Goal: Navigation & Orientation: Find specific page/section

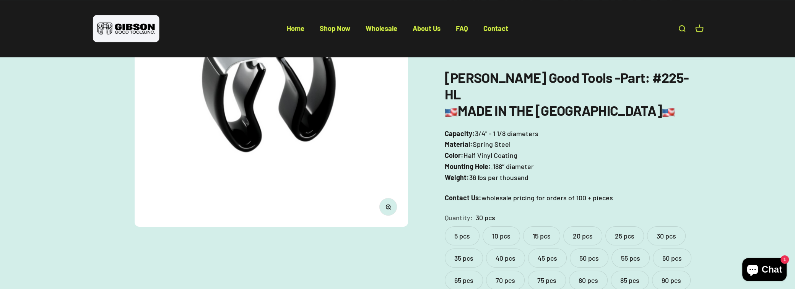
scroll to position [67, 0]
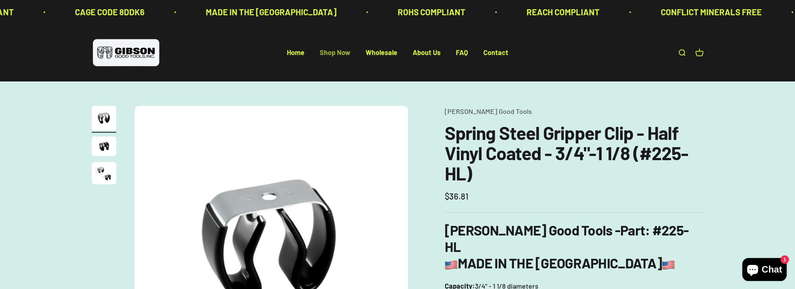
click at [320, 57] on link "Shop Now" at bounding box center [335, 53] width 31 height 8
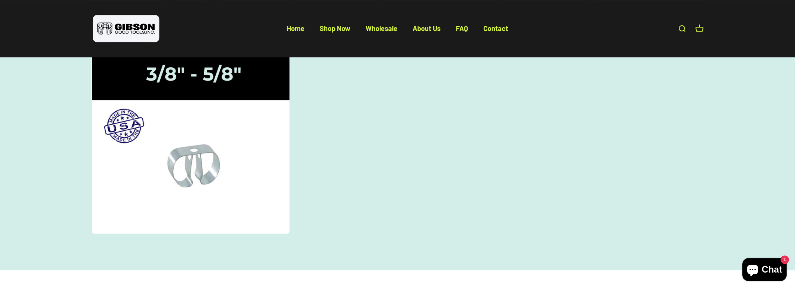
scroll to position [305, 0]
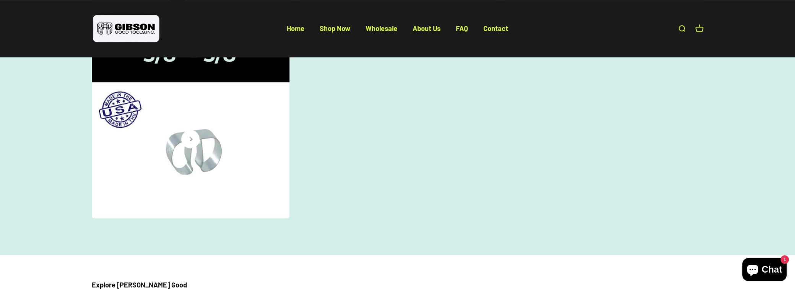
click at [205, 200] on img at bounding box center [190, 126] width 209 height 193
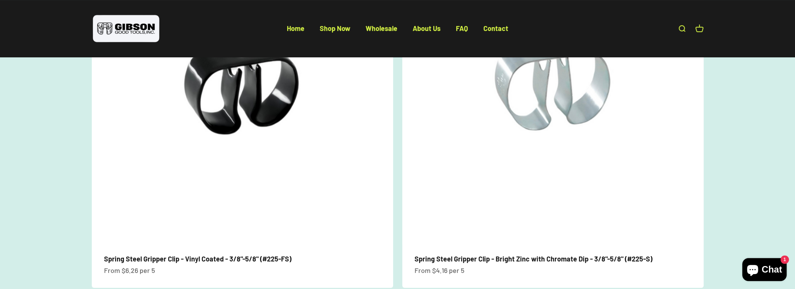
scroll to position [153, 0]
